Goal: Task Accomplishment & Management: Manage account settings

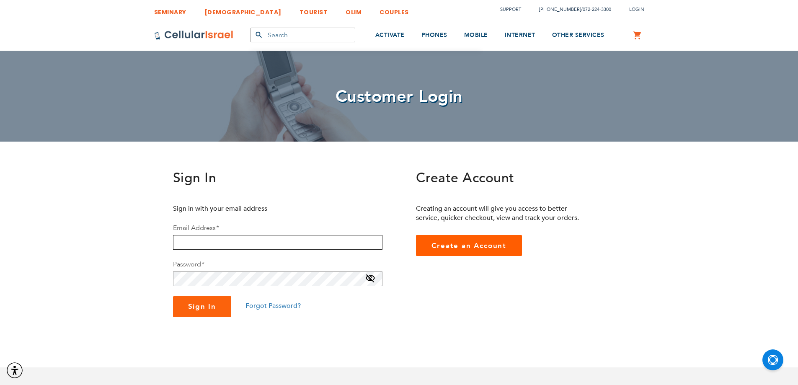
click at [237, 241] on input "email" at bounding box center [277, 242] width 209 height 15
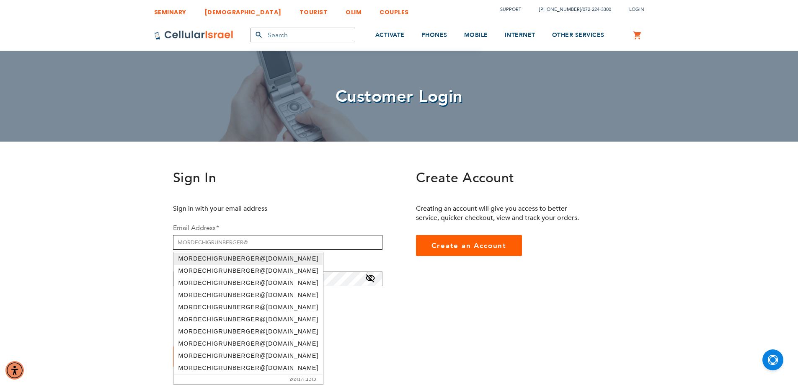
type input "[EMAIL_ADDRESS][DOMAIN_NAME]"
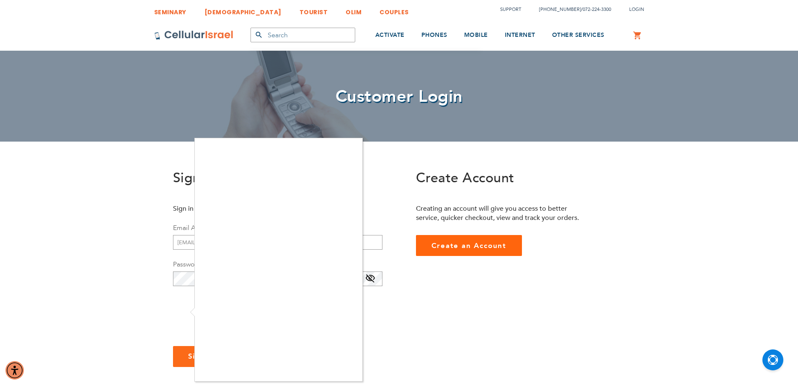
checkbox input "true"
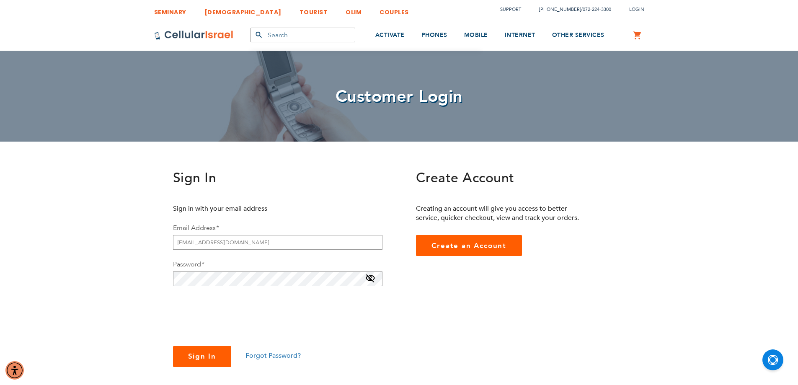
click at [189, 352] on span "Sign In" at bounding box center [202, 356] width 28 height 10
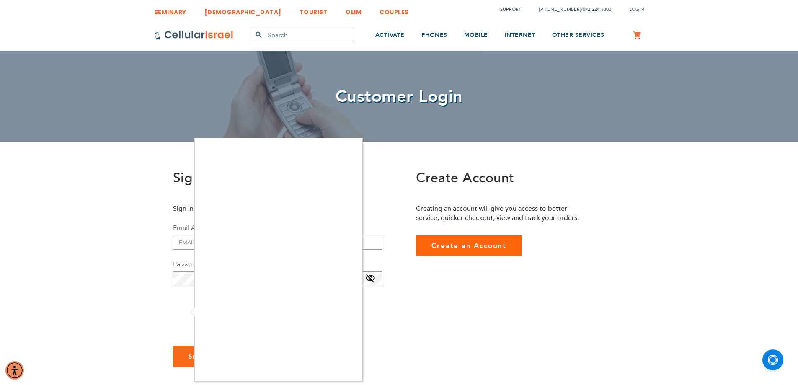
click at [367, 213] on div at bounding box center [399, 192] width 798 height 385
checkbox input "true"
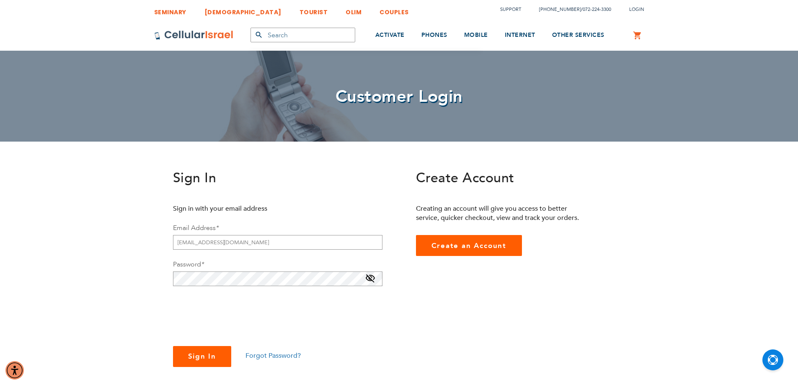
click at [190, 356] on span "Sign In" at bounding box center [202, 356] width 28 height 10
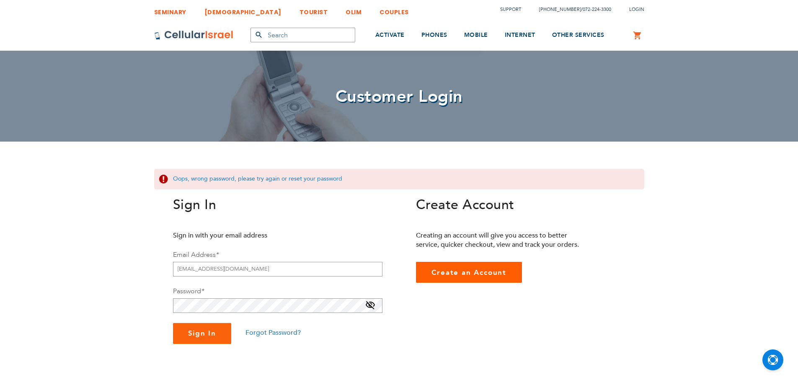
click at [273, 330] on span "Forgot Password?" at bounding box center [272, 332] width 55 height 9
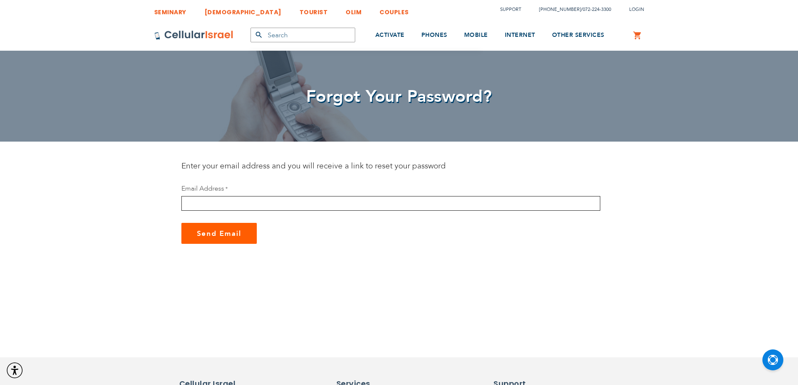
click at [250, 205] on input "email" at bounding box center [390, 203] width 419 height 15
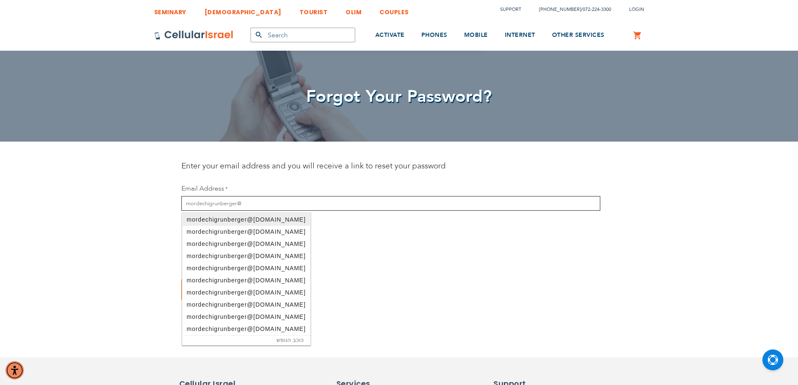
type input "mordechigrunberger@gmail.com"
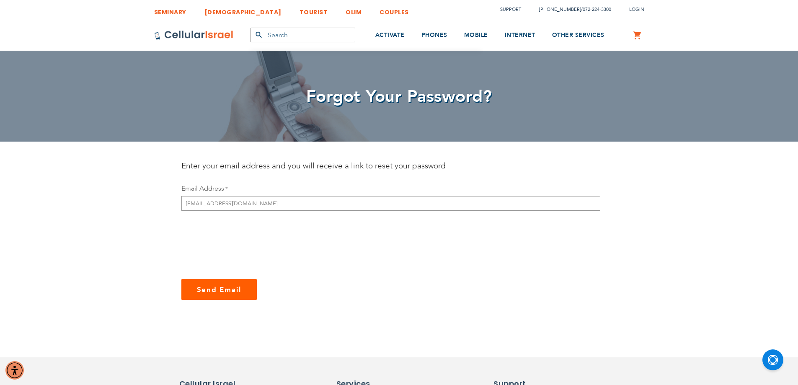
checkbox input "true"
click at [204, 284] on button "Send Email" at bounding box center [218, 289] width 75 height 21
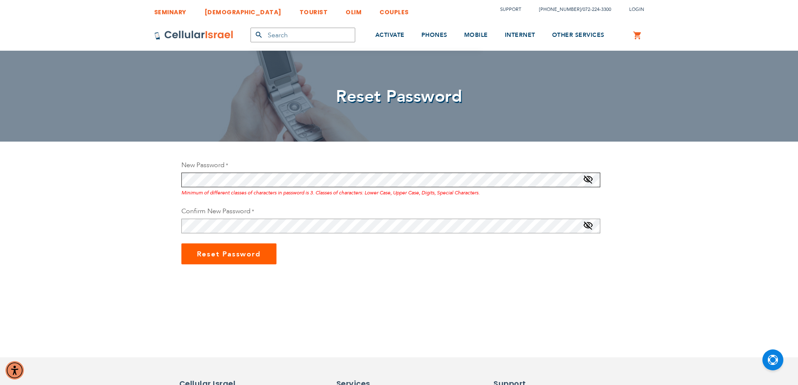
click at [165, 188] on div "SEMINARY YESHIVA TOURIST OLIM COUPLES Support (718) 289-0195 / 072-224-3300 Log…" at bounding box center [399, 362] width 798 height 725
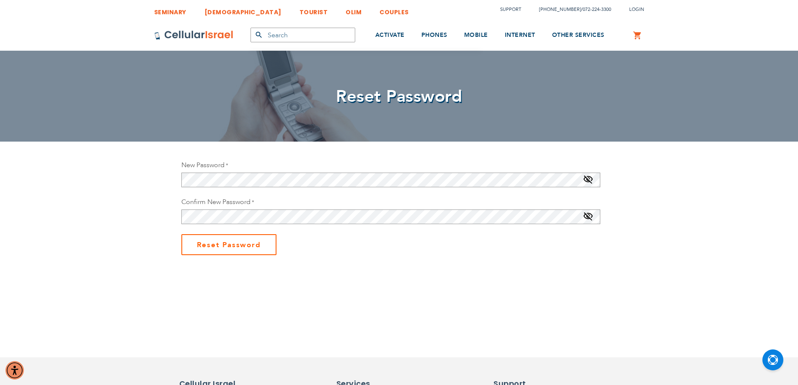
click at [212, 249] on span "Reset Password" at bounding box center [229, 245] width 64 height 10
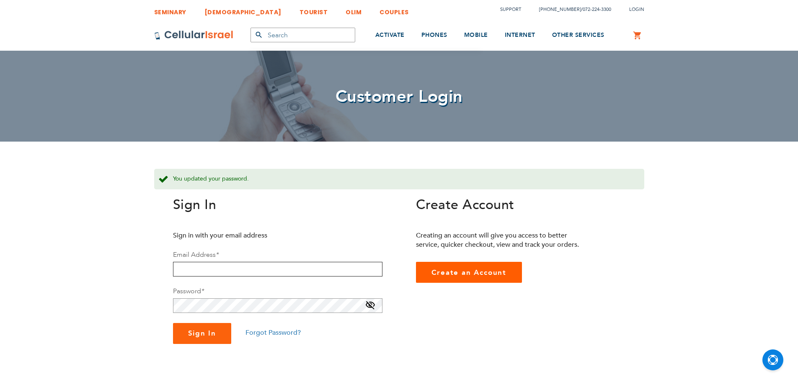
click at [210, 271] on input "email" at bounding box center [277, 269] width 209 height 15
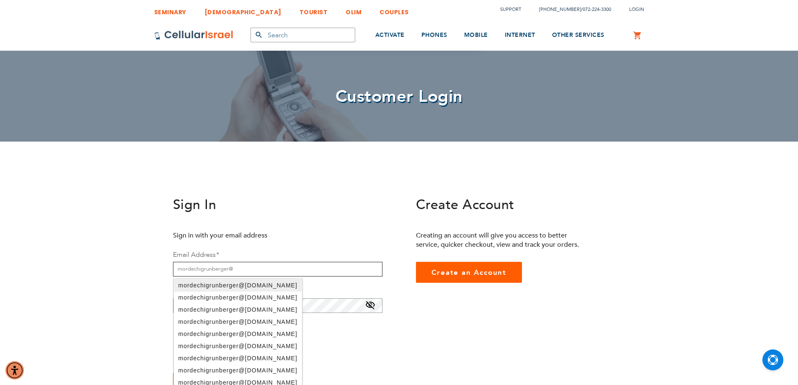
type input "[EMAIL_ADDRESS][DOMAIN_NAME]"
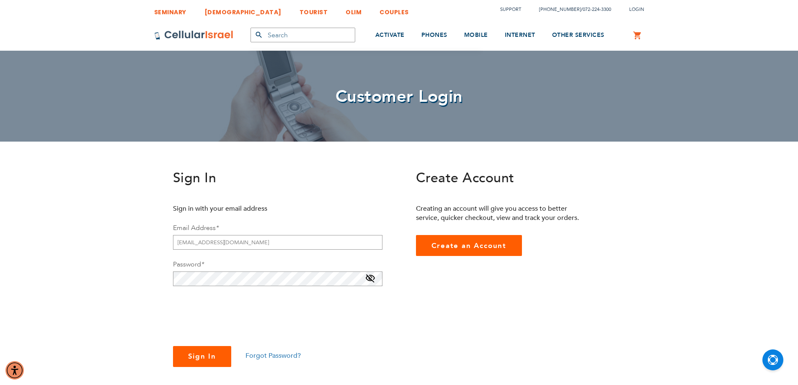
checkbox input "true"
click at [204, 351] on span "Sign In" at bounding box center [202, 356] width 28 height 10
